Goal: Book appointment/travel/reservation

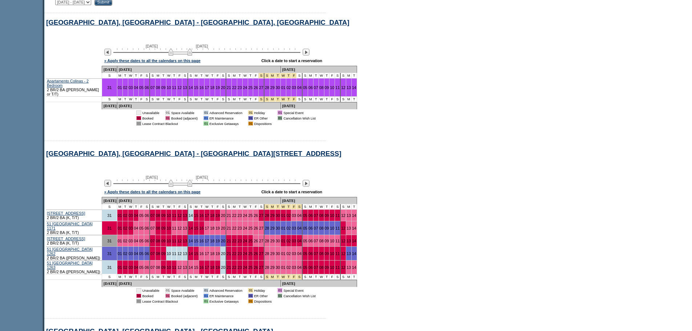
scroll to position [476, 0]
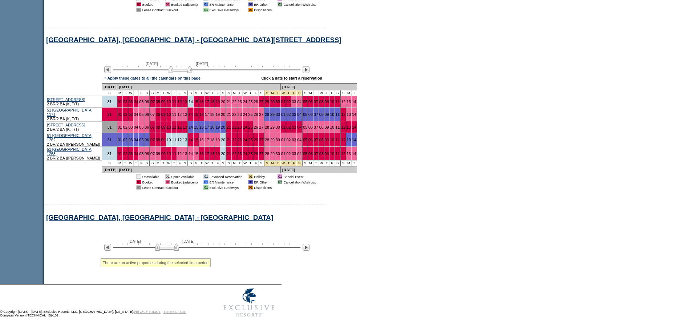
drag, startPoint x: 185, startPoint y: 246, endPoint x: 172, endPoint y: 244, distance: 12.8
click at [172, 244] on img at bounding box center [167, 246] width 24 height 7
drag, startPoint x: 163, startPoint y: 241, endPoint x: 162, endPoint y: 247, distance: 5.6
click at [162, 247] on img at bounding box center [166, 246] width 24 height 7
drag, startPoint x: 161, startPoint y: 244, endPoint x: 129, endPoint y: 248, distance: 32.8
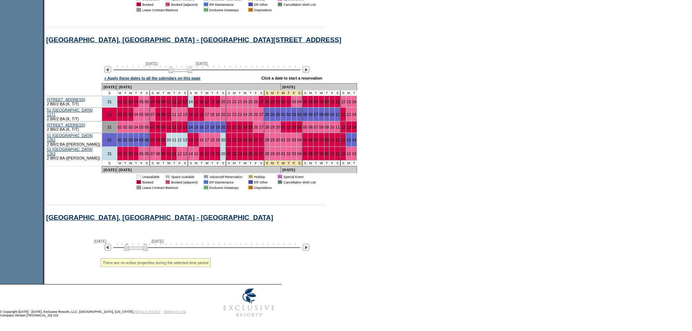
click at [129, 248] on img at bounding box center [136, 246] width 24 height 7
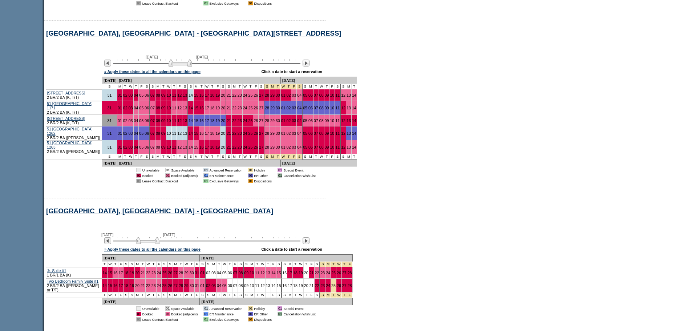
drag, startPoint x: 138, startPoint y: 246, endPoint x: 152, endPoint y: 248, distance: 14.6
click at [152, 244] on img at bounding box center [148, 240] width 24 height 7
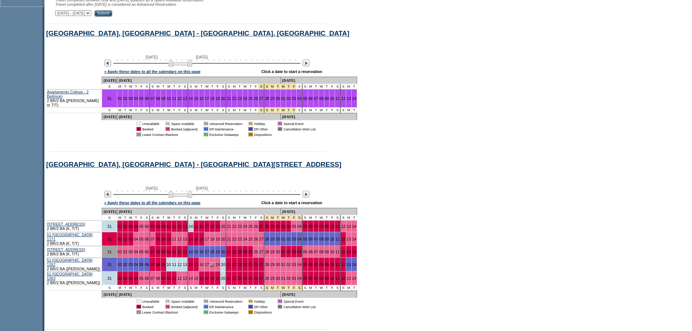
scroll to position [344, 0]
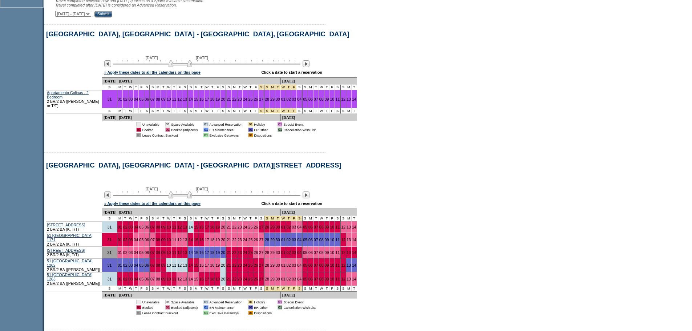
drag, startPoint x: 223, startPoint y: 187, endPoint x: 193, endPoint y: 186, distance: 30.5
click at [193, 186] on div "[GEOGRAPHIC_DATA], [GEOGRAPHIC_DATA] - [GEOGRAPHIC_DATA], [GEOGRAPHIC_DATA] Pro…" at bounding box center [291, 243] width 494 height 439
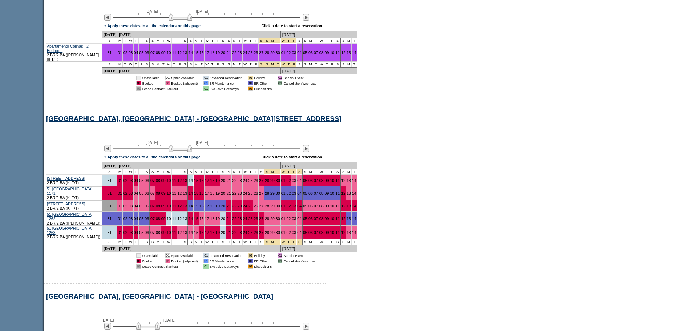
scroll to position [390, 0]
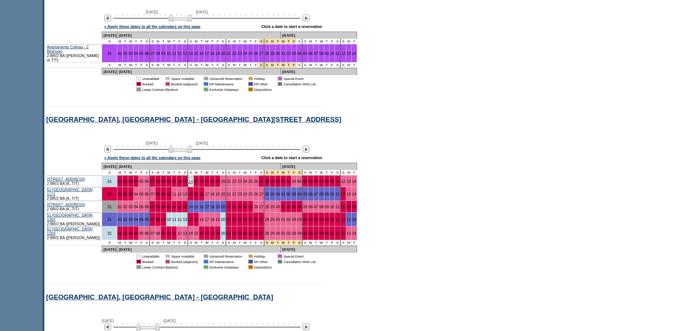
click at [193, 183] on link "14" at bounding box center [190, 181] width 4 height 4
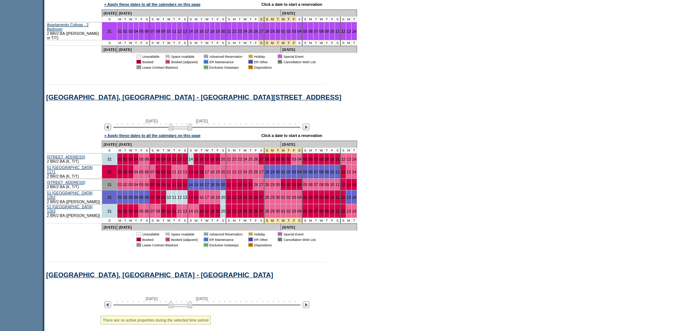
scroll to position [445, 0]
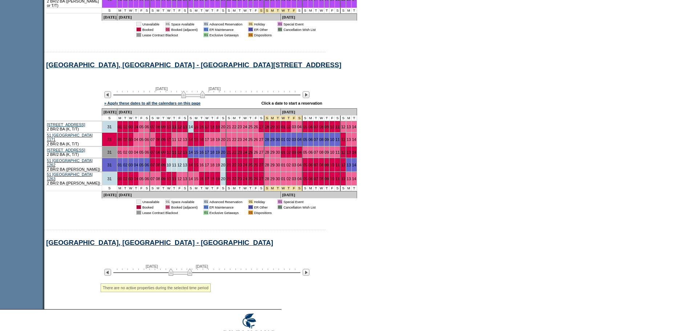
drag, startPoint x: 181, startPoint y: 99, endPoint x: 193, endPoint y: 100, distance: 12.7
click at [193, 98] on img at bounding box center [193, 94] width 24 height 7
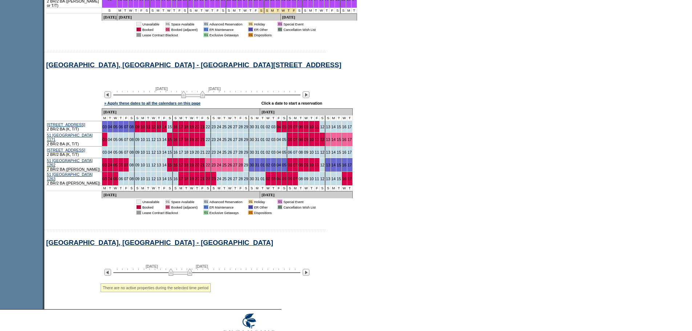
click at [193, 98] on img at bounding box center [193, 94] width 24 height 7
drag, startPoint x: 193, startPoint y: 100, endPoint x: 185, endPoint y: 99, distance: 8.4
click at [185, 98] on img at bounding box center [186, 94] width 24 height 7
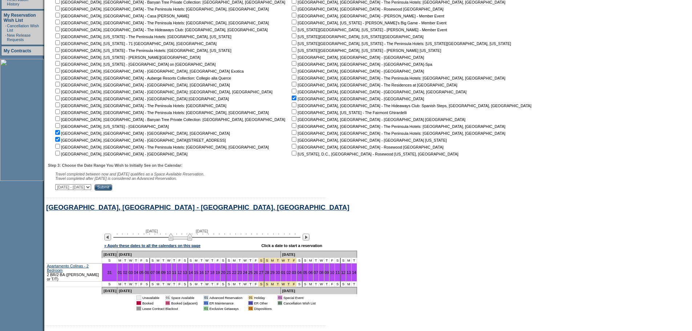
scroll to position [0, 0]
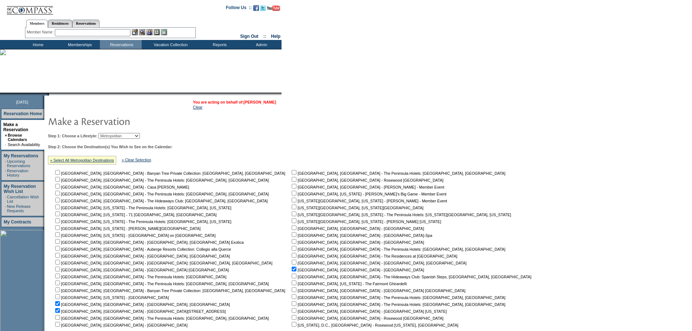
click at [275, 101] on link "[PERSON_NAME]" at bounding box center [260, 102] width 32 height 4
